Goal: Information Seeking & Learning: Learn about a topic

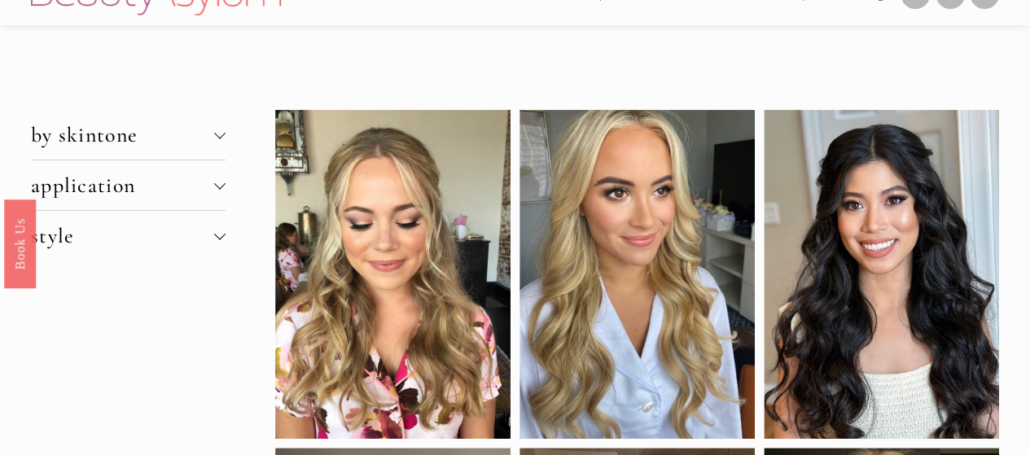
scroll to position [22, 0]
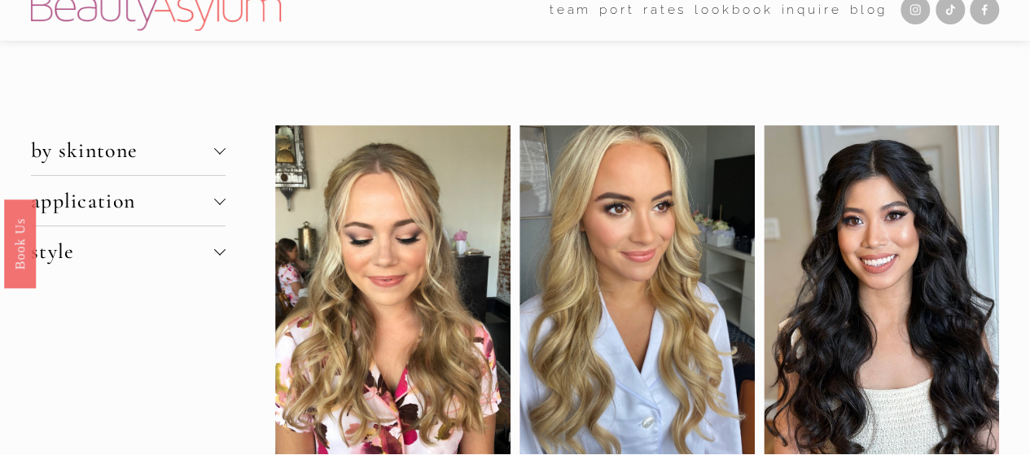
click at [200, 147] on span "by skintone" at bounding box center [122, 150] width 183 height 25
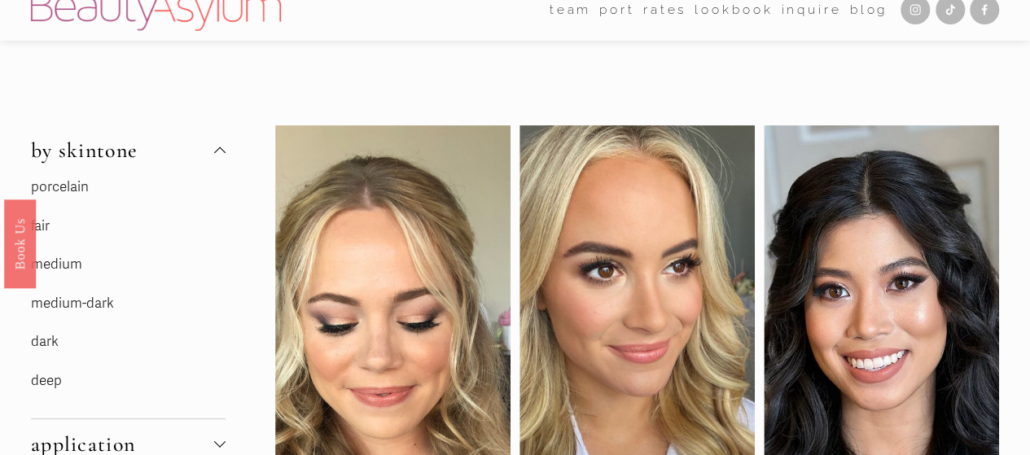
click at [42, 226] on link "fair" at bounding box center [40, 225] width 19 height 17
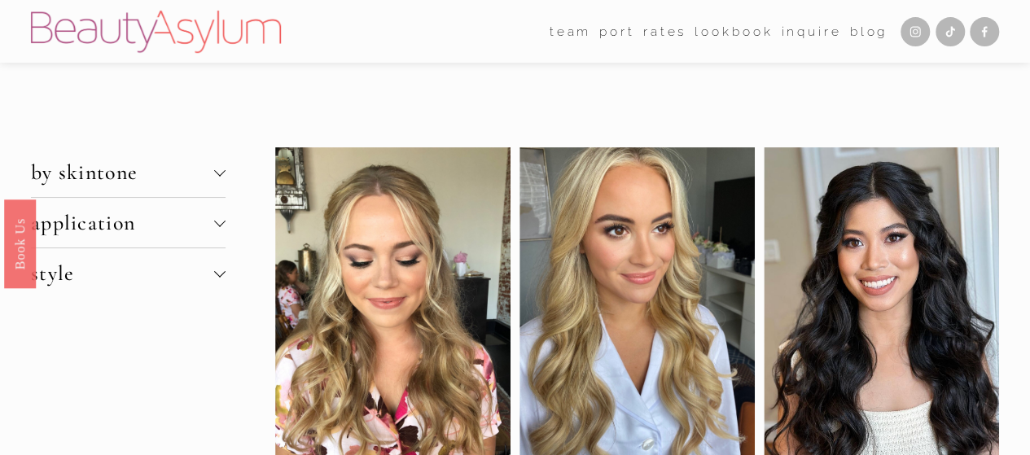
click at [156, 225] on span "application" at bounding box center [122, 222] width 183 height 25
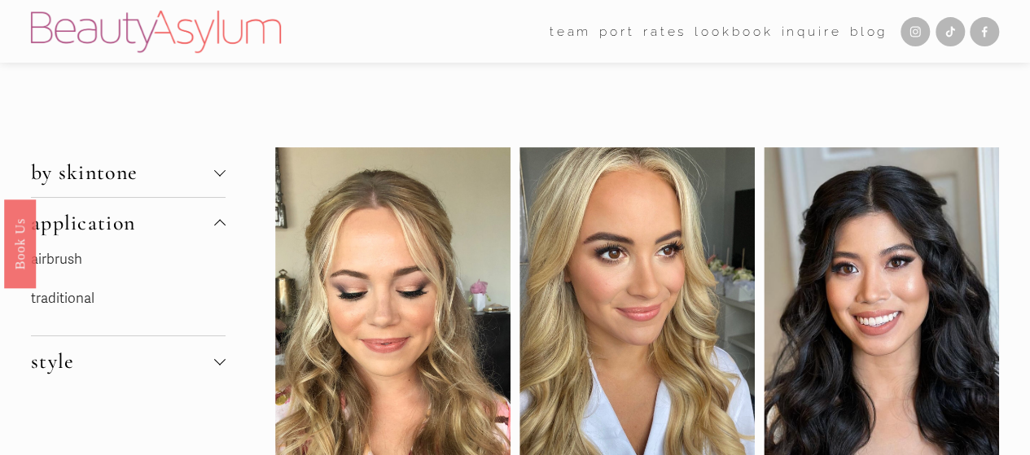
click at [173, 368] on span "style" at bounding box center [122, 360] width 183 height 25
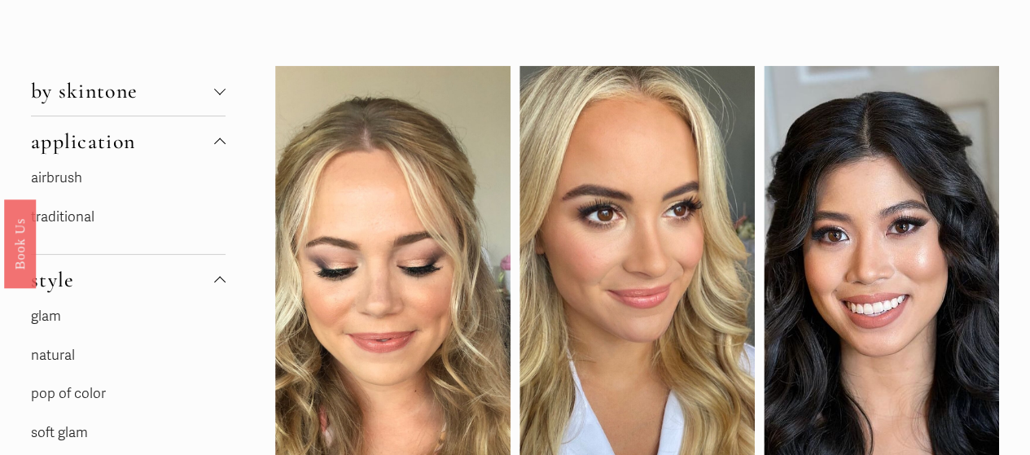
scroll to position [82, 0]
click at [59, 357] on link "natural" at bounding box center [53, 354] width 44 height 17
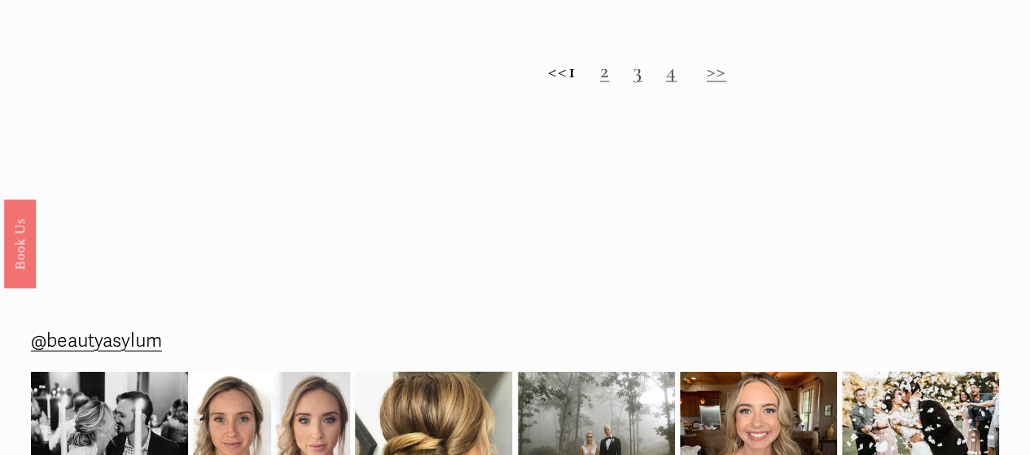
scroll to position [1534, 0]
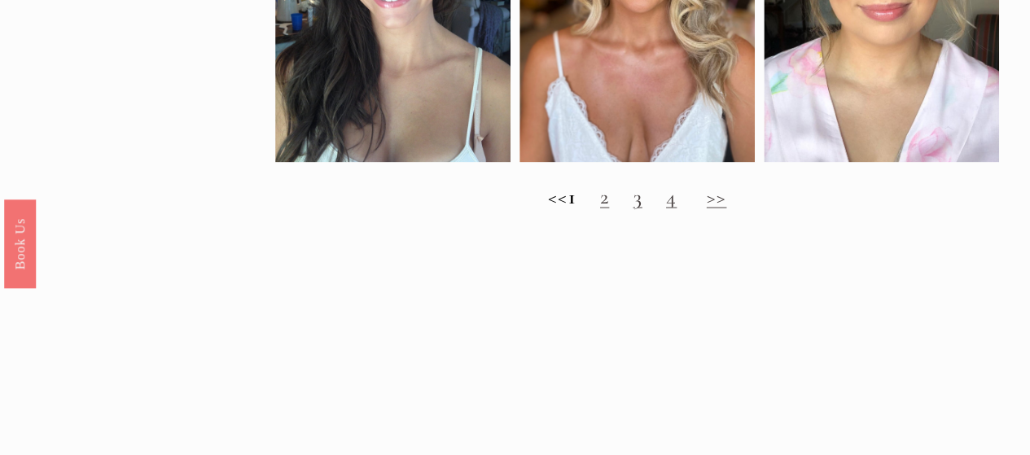
click at [609, 208] on link "2" at bounding box center [604, 195] width 9 height 25
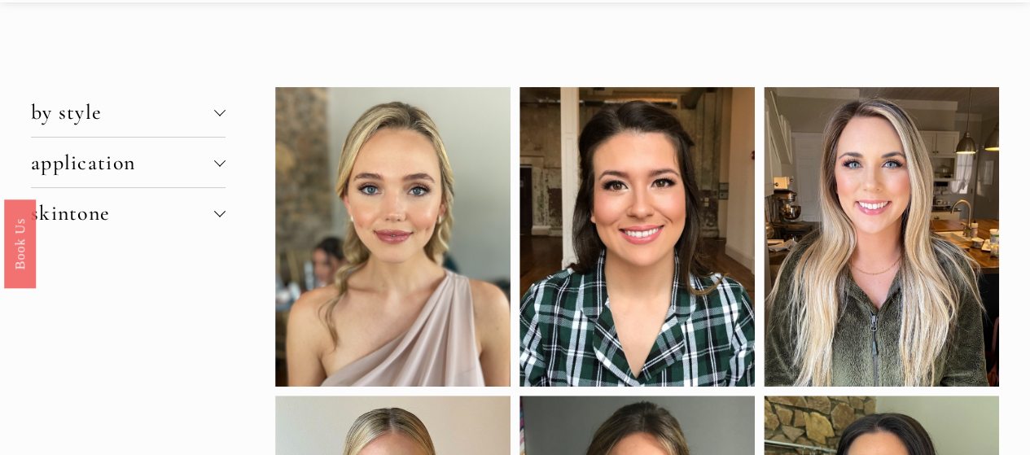
scroll to position [59, 0]
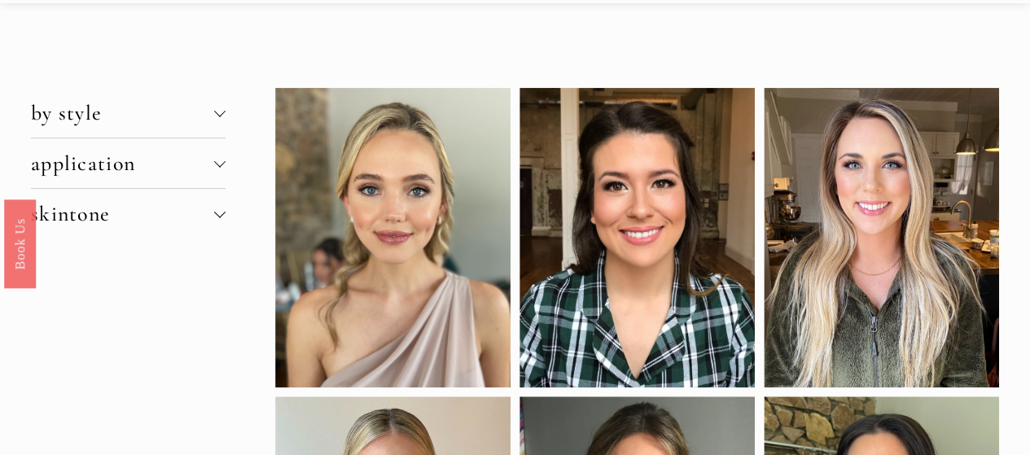
click at [146, 167] on span "application" at bounding box center [122, 163] width 183 height 25
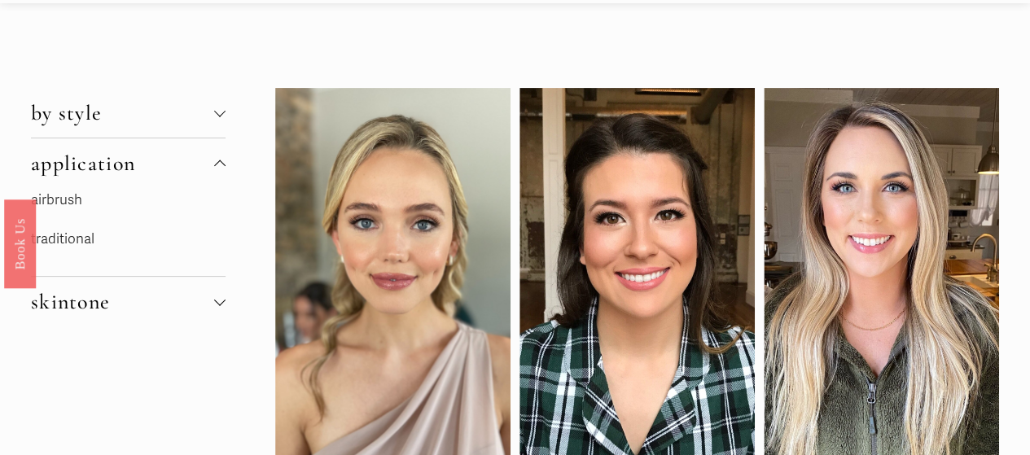
click at [147, 110] on span "by style" at bounding box center [122, 112] width 183 height 25
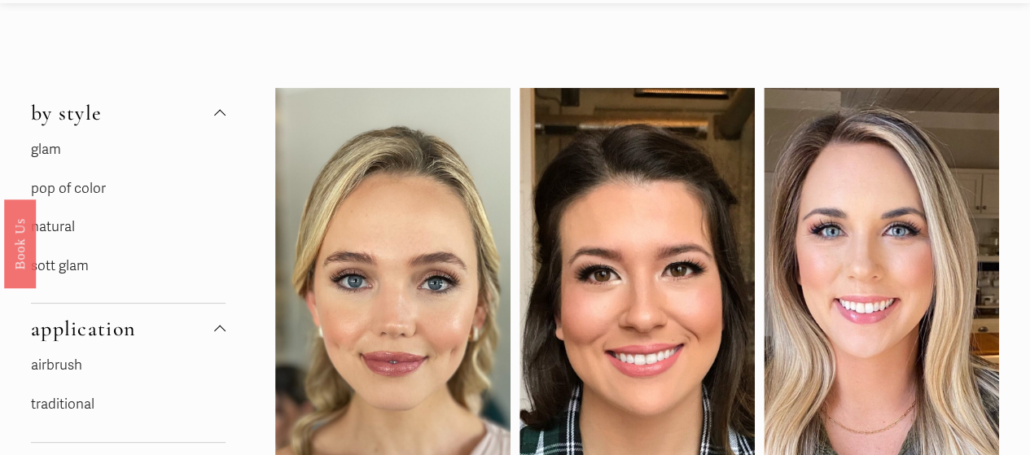
click at [51, 147] on link "glam" at bounding box center [46, 149] width 30 height 17
click at [63, 266] on link "sott glam" at bounding box center [60, 265] width 58 height 17
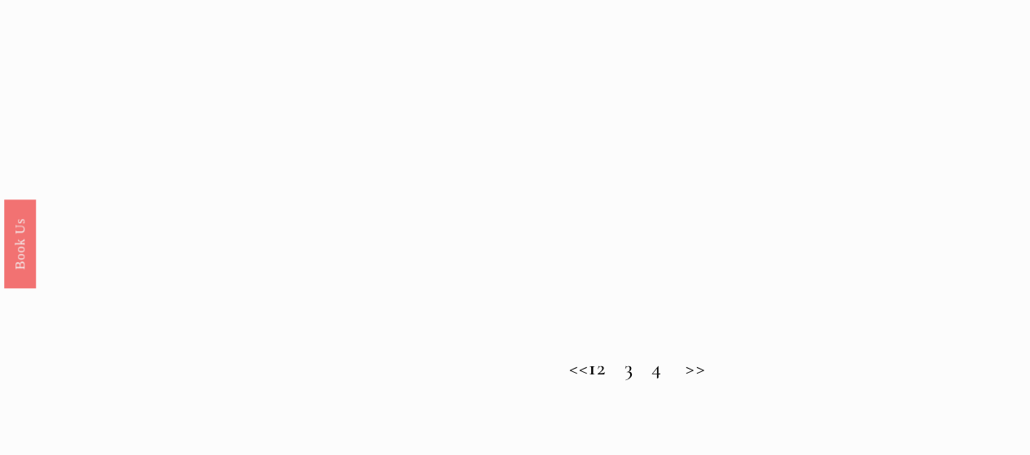
scroll to position [1367, 0]
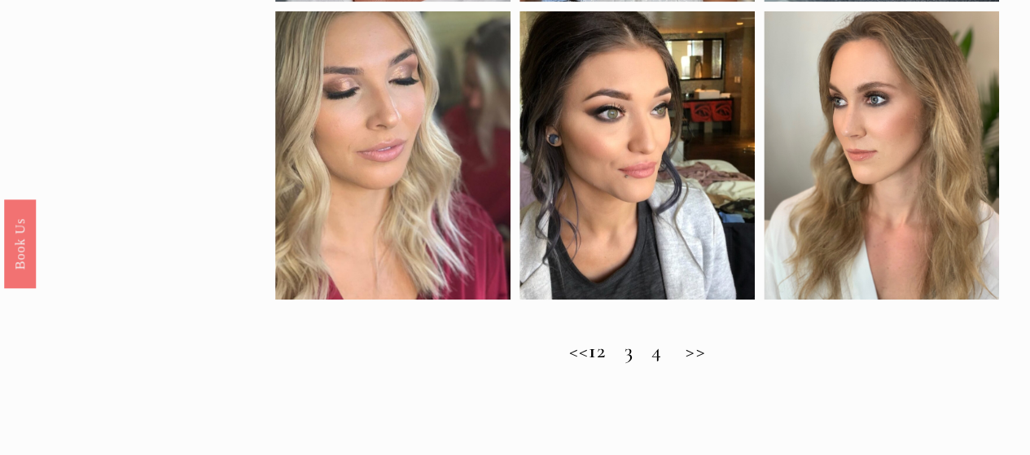
click at [615, 362] on h2 "<< 1 2 3 4 >>" at bounding box center [637, 350] width 724 height 24
click at [619, 362] on h2 "<< 1 2 3 4 >>" at bounding box center [637, 350] width 724 height 24
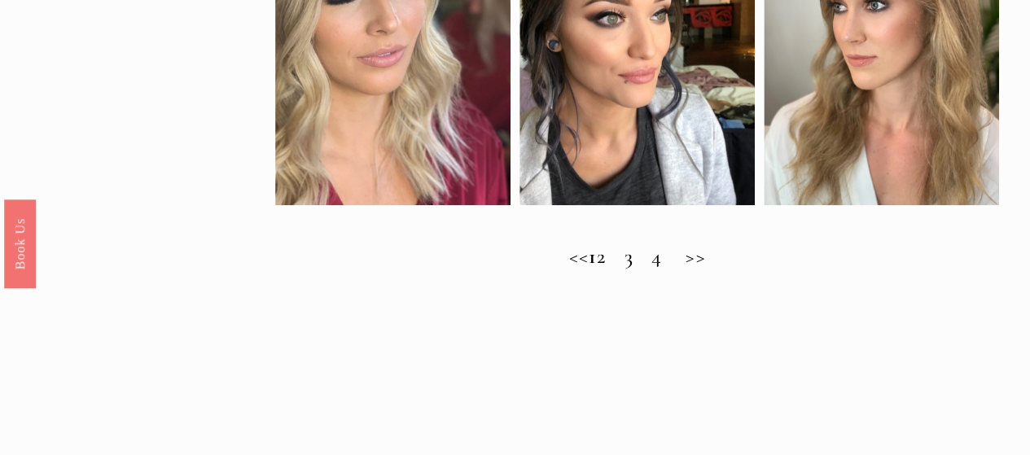
scroll to position [1494, 0]
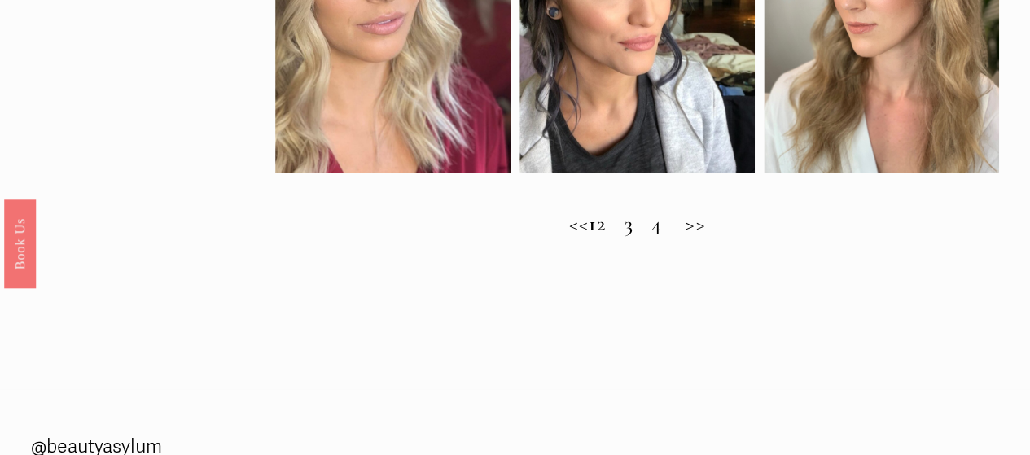
click at [715, 235] on h2 "<< 1 2 3 4 >>" at bounding box center [637, 223] width 724 height 24
click at [623, 235] on h2 "<< 1 2 3 4 >>" at bounding box center [637, 223] width 724 height 24
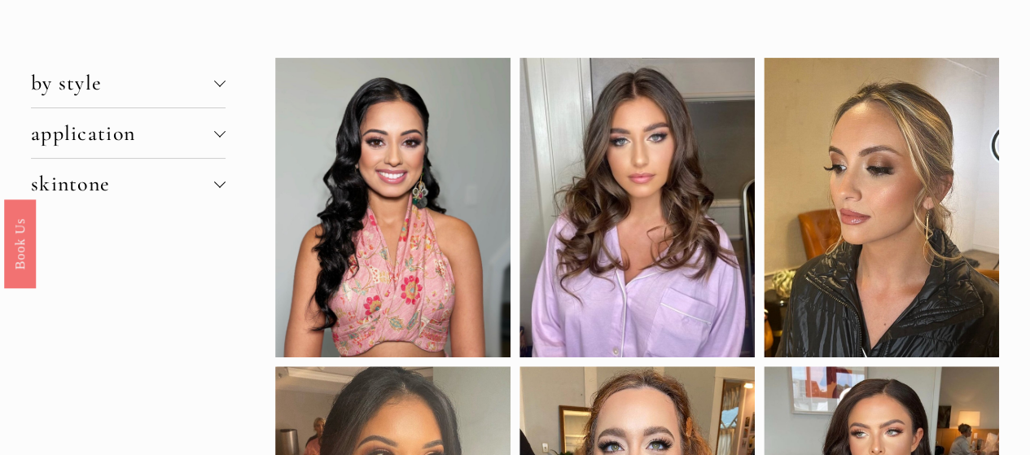
scroll to position [0, 0]
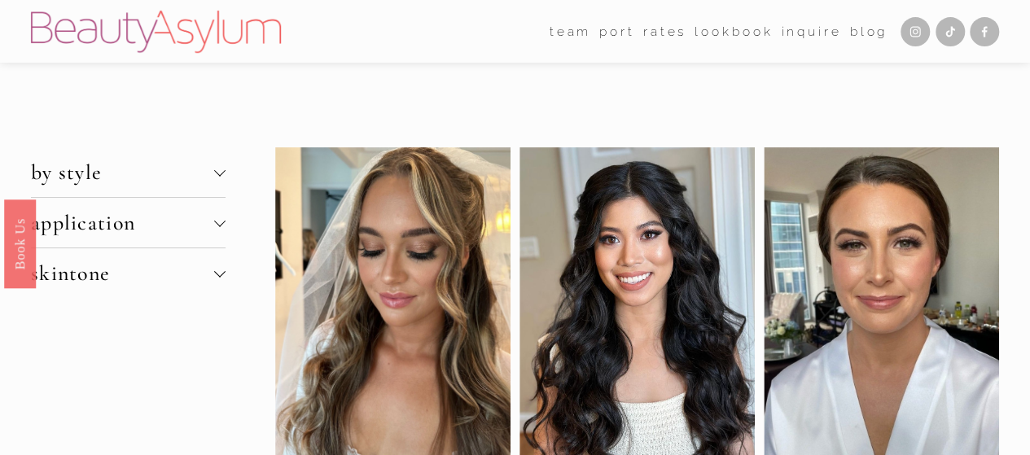
click at [181, 173] on span "by style" at bounding box center [122, 172] width 183 height 25
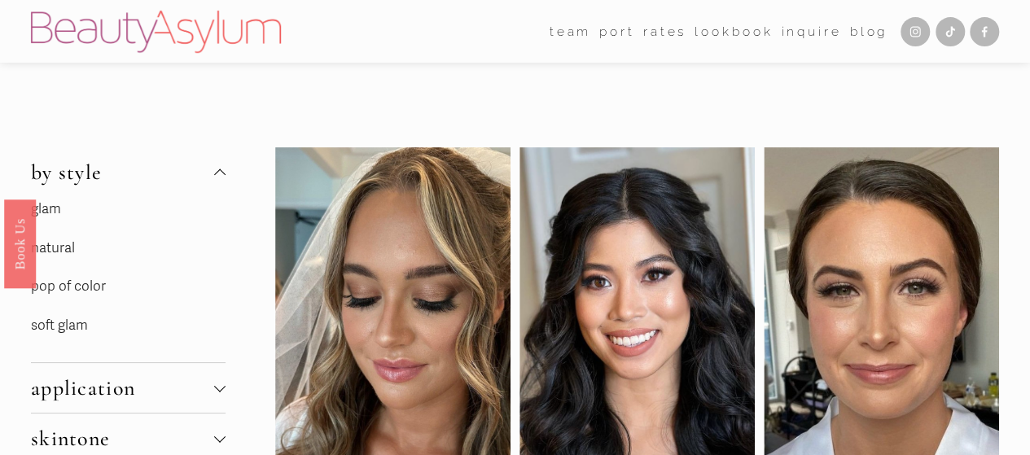
click at [55, 250] on link "natural" at bounding box center [53, 247] width 44 height 17
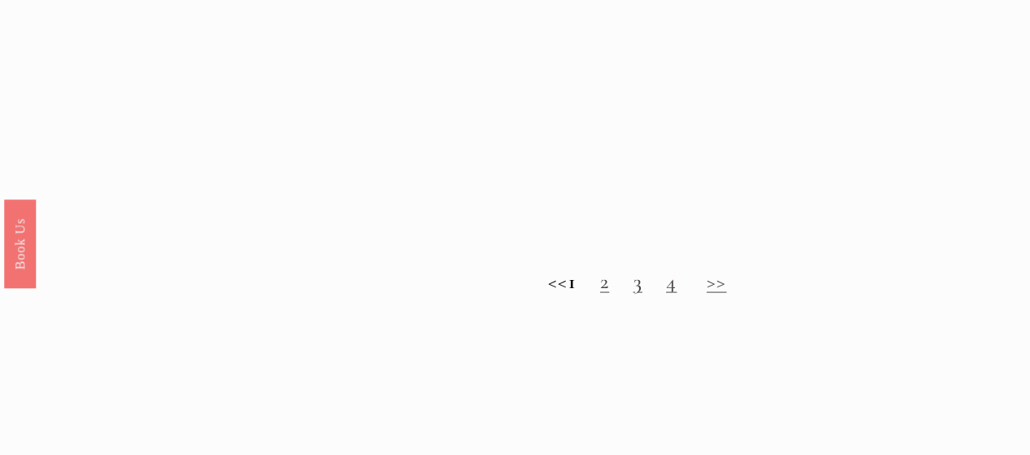
scroll to position [1450, 0]
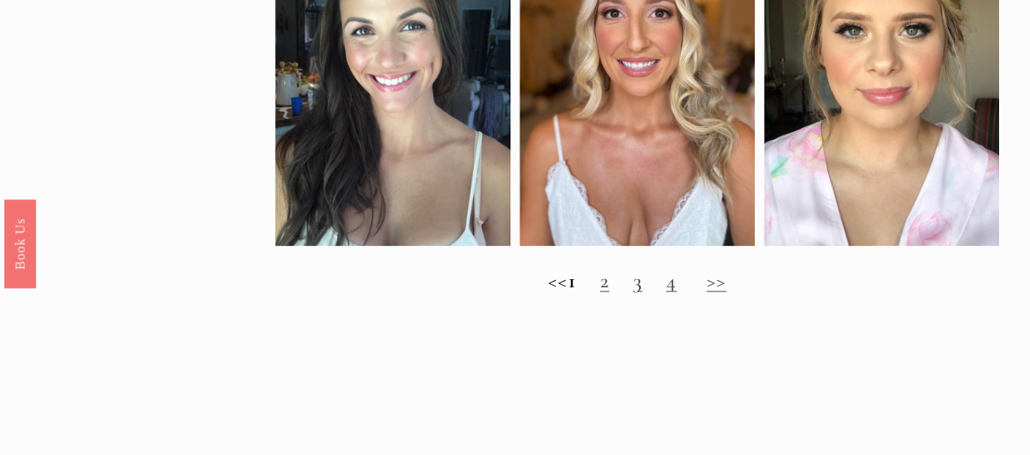
click at [727, 292] on link ">>" at bounding box center [716, 279] width 20 height 25
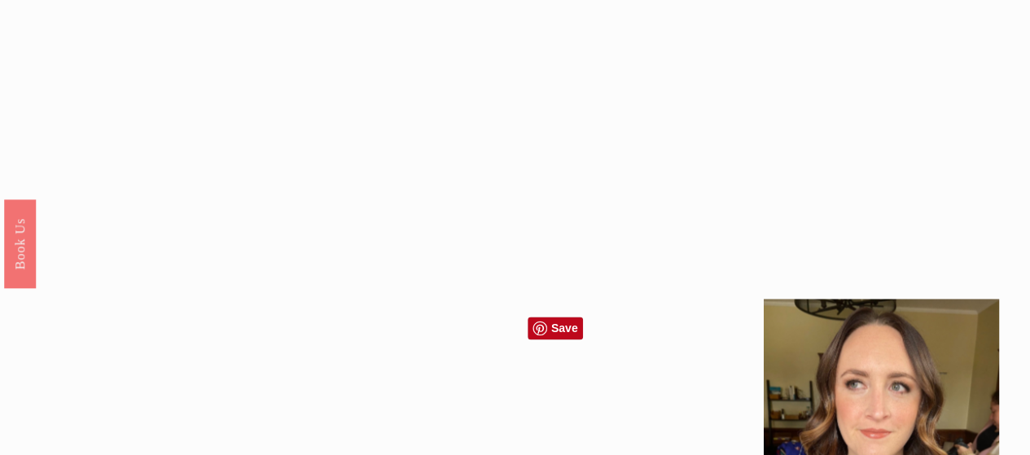
scroll to position [1047, 0]
